Goal: Task Accomplishment & Management: Manage account settings

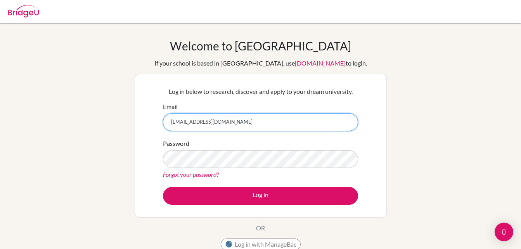
click at [218, 123] on input "trixiezw@gmail.com" at bounding box center [260, 122] width 195 height 18
type input "bdzikiti@staff.mcc.ac.zw"
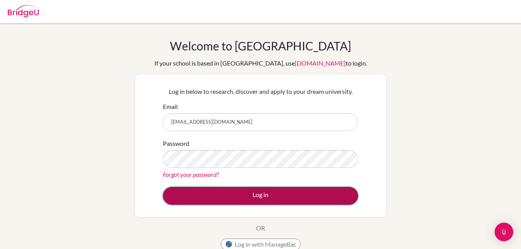
click at [262, 191] on button "Log in" at bounding box center [260, 196] width 195 height 18
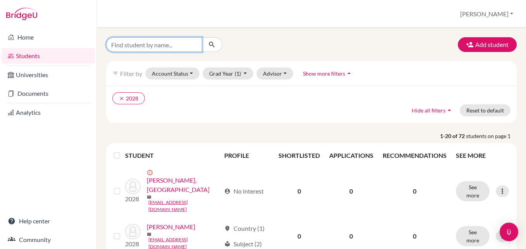
click at [191, 47] on input "Find student by name..." at bounding box center [154, 44] width 96 height 15
type input "[PERSON_NAME]"
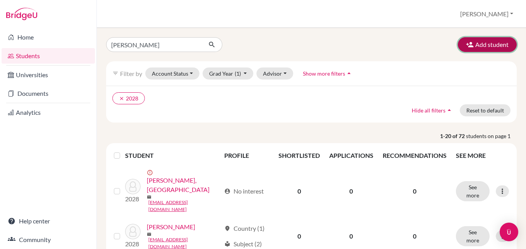
click at [471, 45] on button "Add student" at bounding box center [487, 44] width 59 height 15
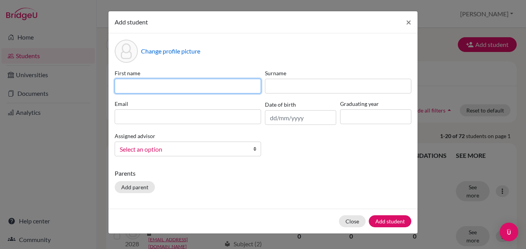
click at [148, 86] on input at bounding box center [188, 86] width 147 height 15
type input "[PERSON_NAME]"
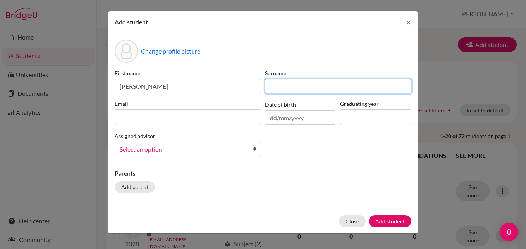
click at [282, 86] on input at bounding box center [338, 86] width 147 height 15
type input "Chandaengerwa"
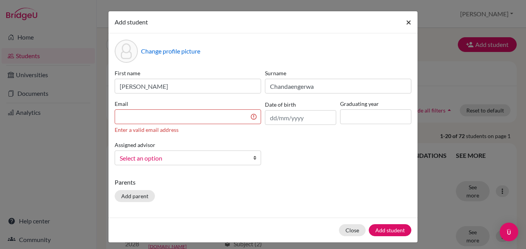
click at [409, 20] on button "×" at bounding box center [409, 22] width 18 height 22
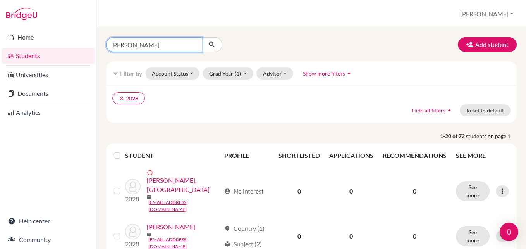
click at [162, 44] on input "[PERSON_NAME]" at bounding box center [154, 44] width 96 height 15
type input "[PERSON_NAME]"
click at [211, 45] on icon "submit" at bounding box center [212, 45] width 8 height 8
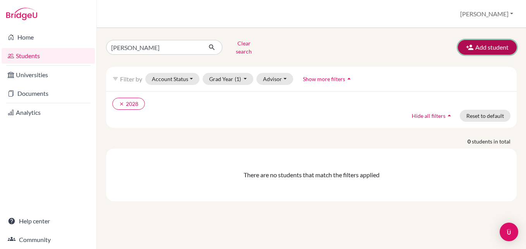
click at [494, 45] on button "Add student" at bounding box center [487, 47] width 59 height 15
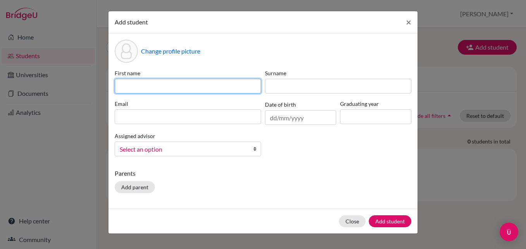
click at [137, 87] on input at bounding box center [188, 86] width 147 height 15
type input "[PERSON_NAME]"
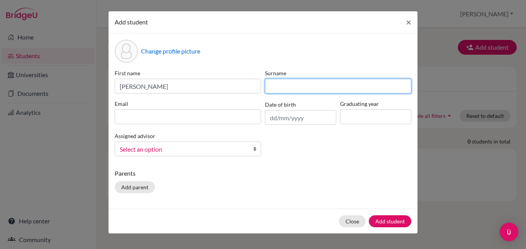
type input "Chandaengerwa"
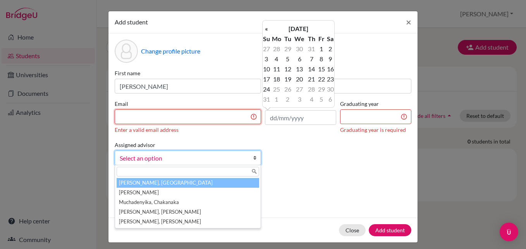
click at [161, 117] on input at bounding box center [188, 116] width 147 height 15
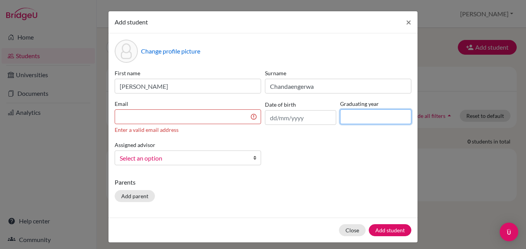
click at [369, 121] on input at bounding box center [375, 116] width 71 height 15
type input "2024"
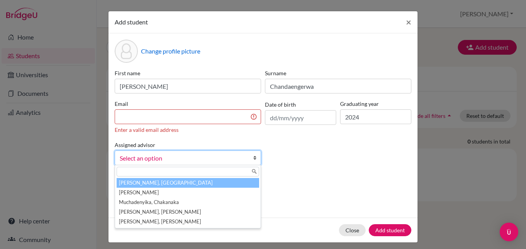
click at [235, 160] on span "Select an option" at bounding box center [183, 158] width 126 height 10
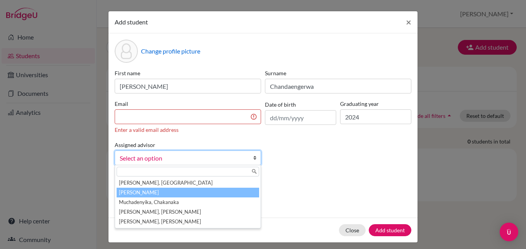
click at [198, 194] on li "[PERSON_NAME]" at bounding box center [188, 193] width 143 height 10
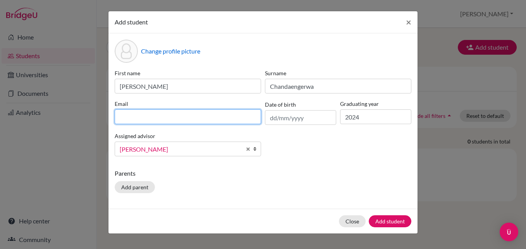
click at [171, 117] on input at bounding box center [188, 116] width 147 height 15
type input "[PERSON_NAME][EMAIL_ADDRESS][DOMAIN_NAME]"
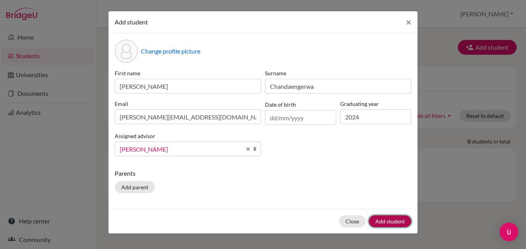
click at [382, 219] on button "Add student" at bounding box center [390, 221] width 43 height 12
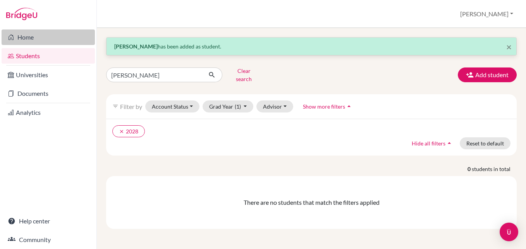
click at [40, 43] on link "Home" at bounding box center [48, 37] width 93 height 16
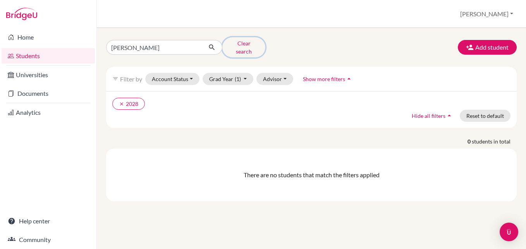
click at [240, 45] on button "Clear search" at bounding box center [243, 47] width 43 height 20
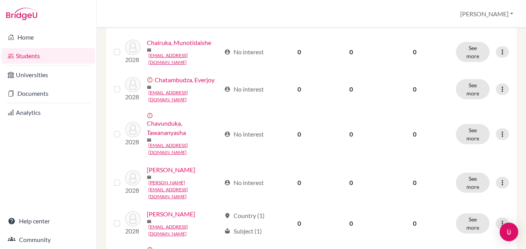
scroll to position [264, 0]
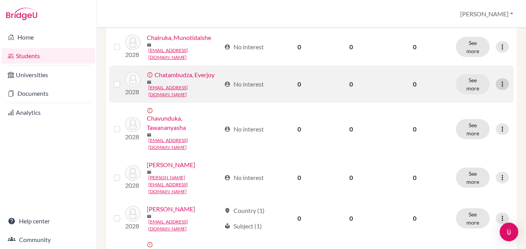
click at [499, 88] on icon at bounding box center [503, 84] width 8 height 8
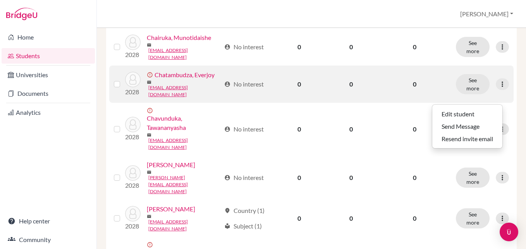
click at [121, 89] on div at bounding box center [118, 83] width 9 height 9
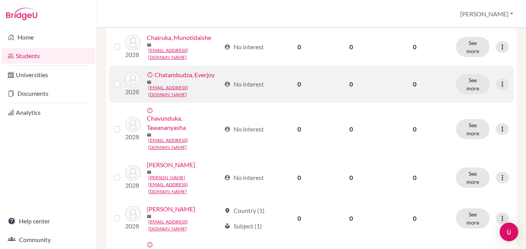
click at [123, 79] on label at bounding box center [123, 79] width 0 height 0
click at [0, 0] on input "checkbox" at bounding box center [0, 0] width 0 height 0
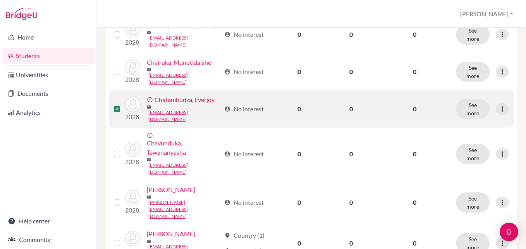
scroll to position [288, 0]
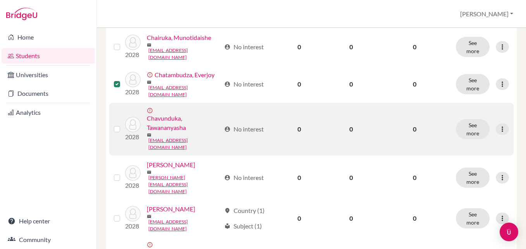
click at [123, 124] on label at bounding box center [123, 124] width 0 height 0
click at [0, 0] on input "checkbox" at bounding box center [0, 0] width 0 height 0
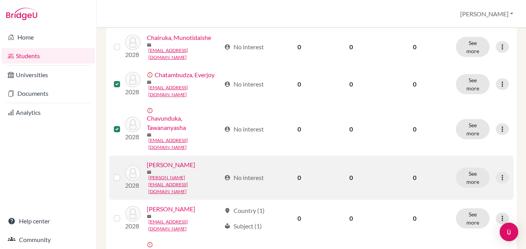
click at [123, 173] on label at bounding box center [123, 173] width 0 height 0
click at [0, 0] on input "checkbox" at bounding box center [0, 0] width 0 height 0
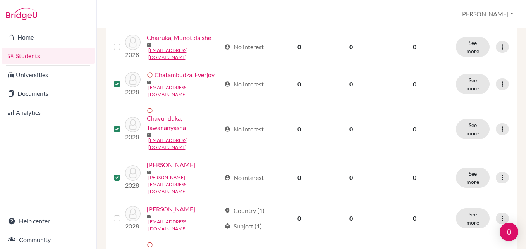
scroll to position [95, 0]
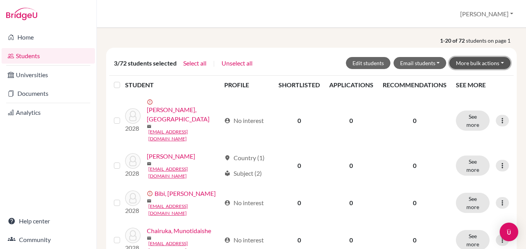
click at [498, 62] on button "More bulk actions" at bounding box center [480, 63] width 61 height 12
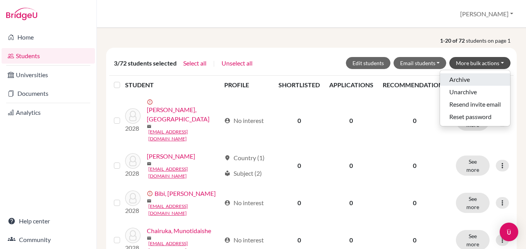
click at [477, 80] on button "Archive" at bounding box center [475, 79] width 70 height 12
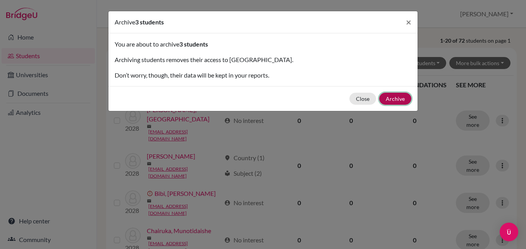
click at [401, 97] on button "Archive" at bounding box center [395, 99] width 32 height 12
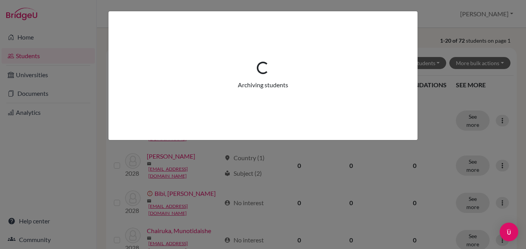
scroll to position [0, 0]
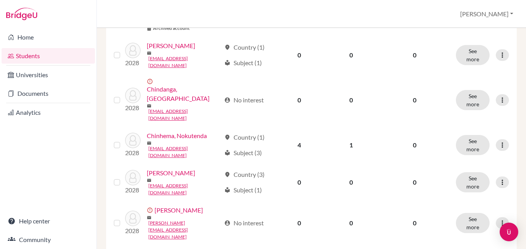
scroll to position [481, 0]
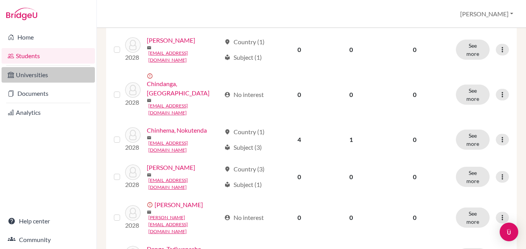
click at [25, 72] on link "Universities" at bounding box center [48, 75] width 93 height 16
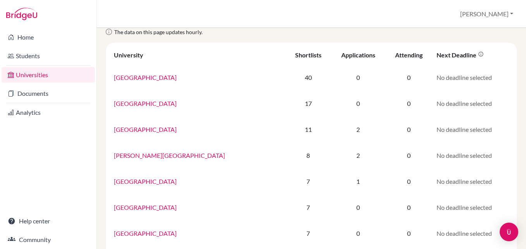
scroll to position [47, 0]
